Goal: Task Accomplishment & Management: Manage account settings

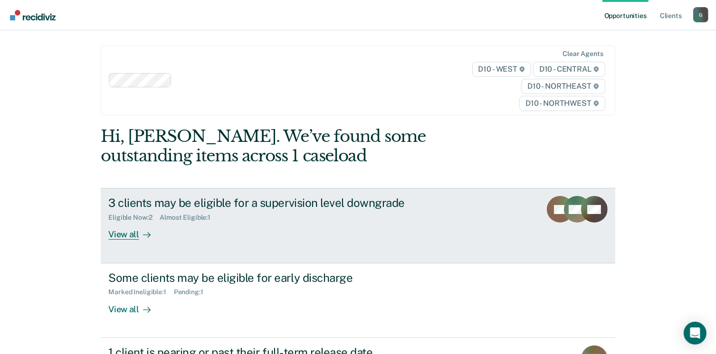
drag, startPoint x: 0, startPoint y: 0, endPoint x: 359, endPoint y: 240, distance: 431.5
click at [359, 240] on link "3 clients may be eligible for a supervision level downgrade Eligible Now : 2 Al…" at bounding box center [358, 225] width 514 height 75
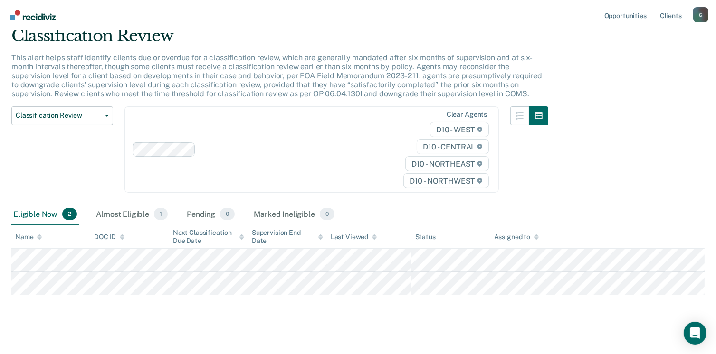
scroll to position [48, 0]
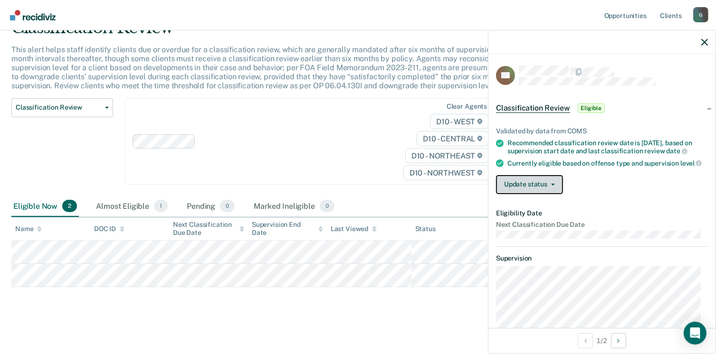
click at [519, 193] on button "Update status" at bounding box center [529, 184] width 67 height 19
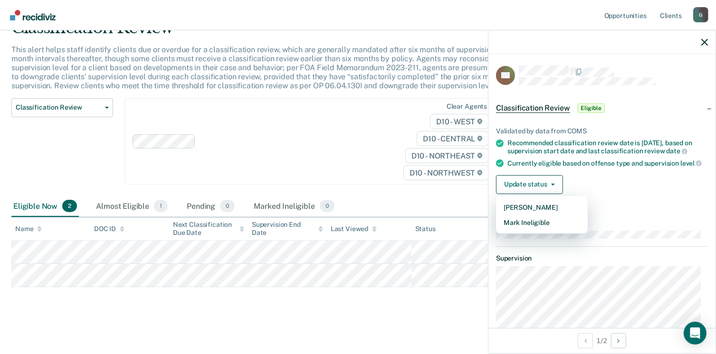
click at [445, 322] on main "Classification Review This alert helps staff identify clients due or overdue fo…" at bounding box center [358, 178] width 716 height 350
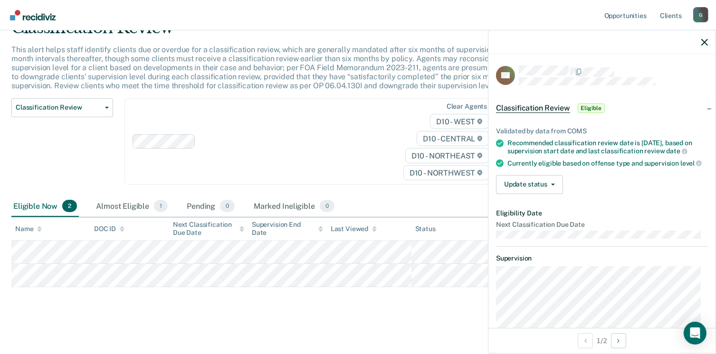
click at [445, 322] on main "Classification Review This alert helps staff identify clients due or overdue fo…" at bounding box center [358, 178] width 716 height 350
click at [706, 43] on icon "button" at bounding box center [704, 42] width 7 height 7
click at [534, 192] on button "Update status" at bounding box center [529, 184] width 67 height 19
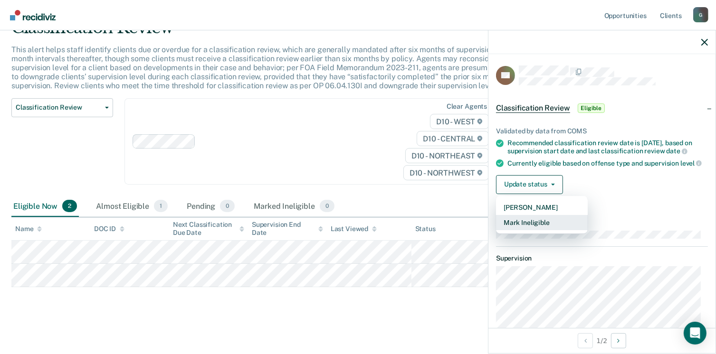
click at [542, 229] on button "Mark Ineligible" at bounding box center [542, 222] width 92 height 15
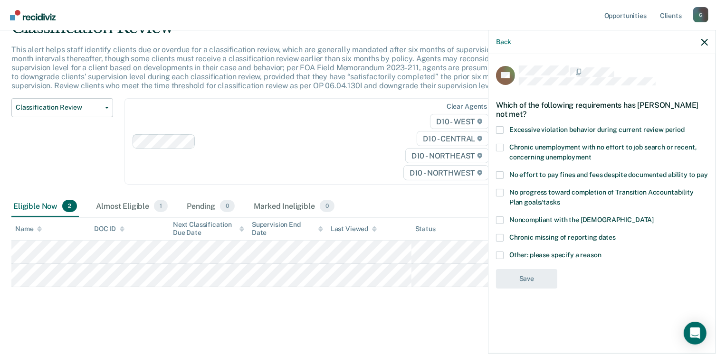
click at [501, 256] on span at bounding box center [500, 256] width 8 height 8
click at [601, 252] on input "Other: please specify a reason" at bounding box center [601, 252] width 0 height 0
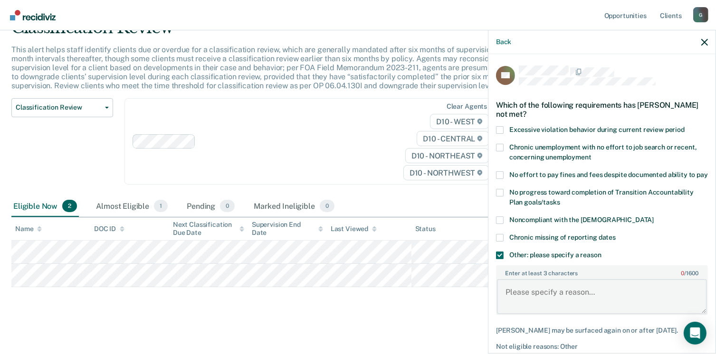
click at [582, 303] on textarea "Enter at least 3 characters 0 / 1600" at bounding box center [602, 296] width 210 height 35
type textarea "already being supervised at lowest level he is eligible for"
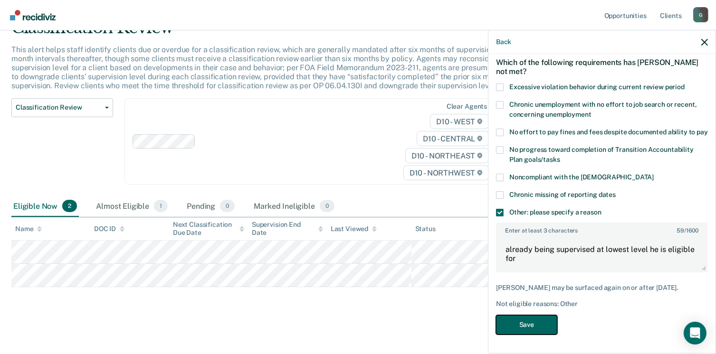
click at [534, 323] on button "Save" at bounding box center [526, 324] width 61 height 19
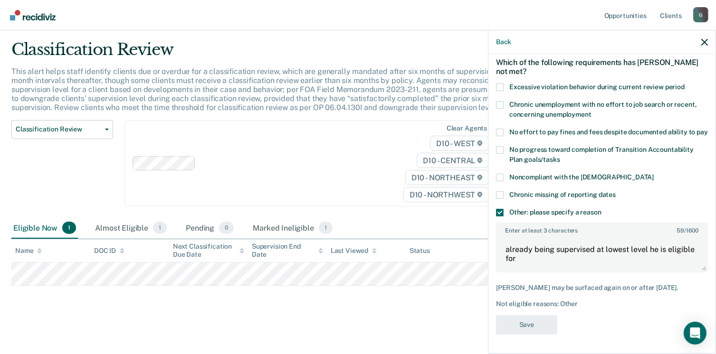
scroll to position [25, 0]
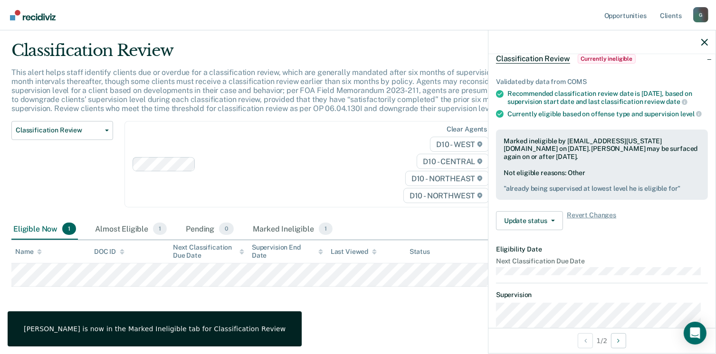
click at [416, 312] on div "Classification Review This alert helps staff identify clients due or overdue fo…" at bounding box center [357, 178] width 693 height 274
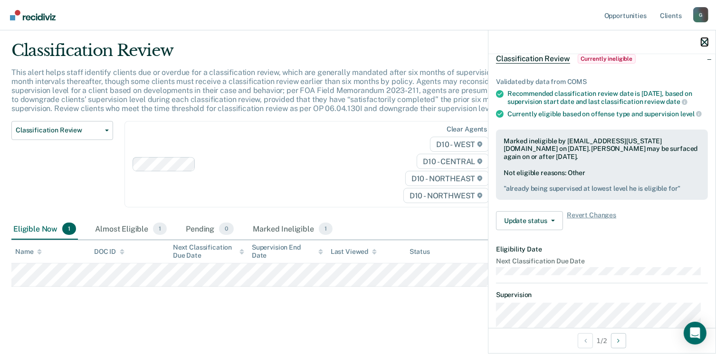
click at [706, 42] on icon "button" at bounding box center [704, 42] width 7 height 7
